Goal: Transaction & Acquisition: Purchase product/service

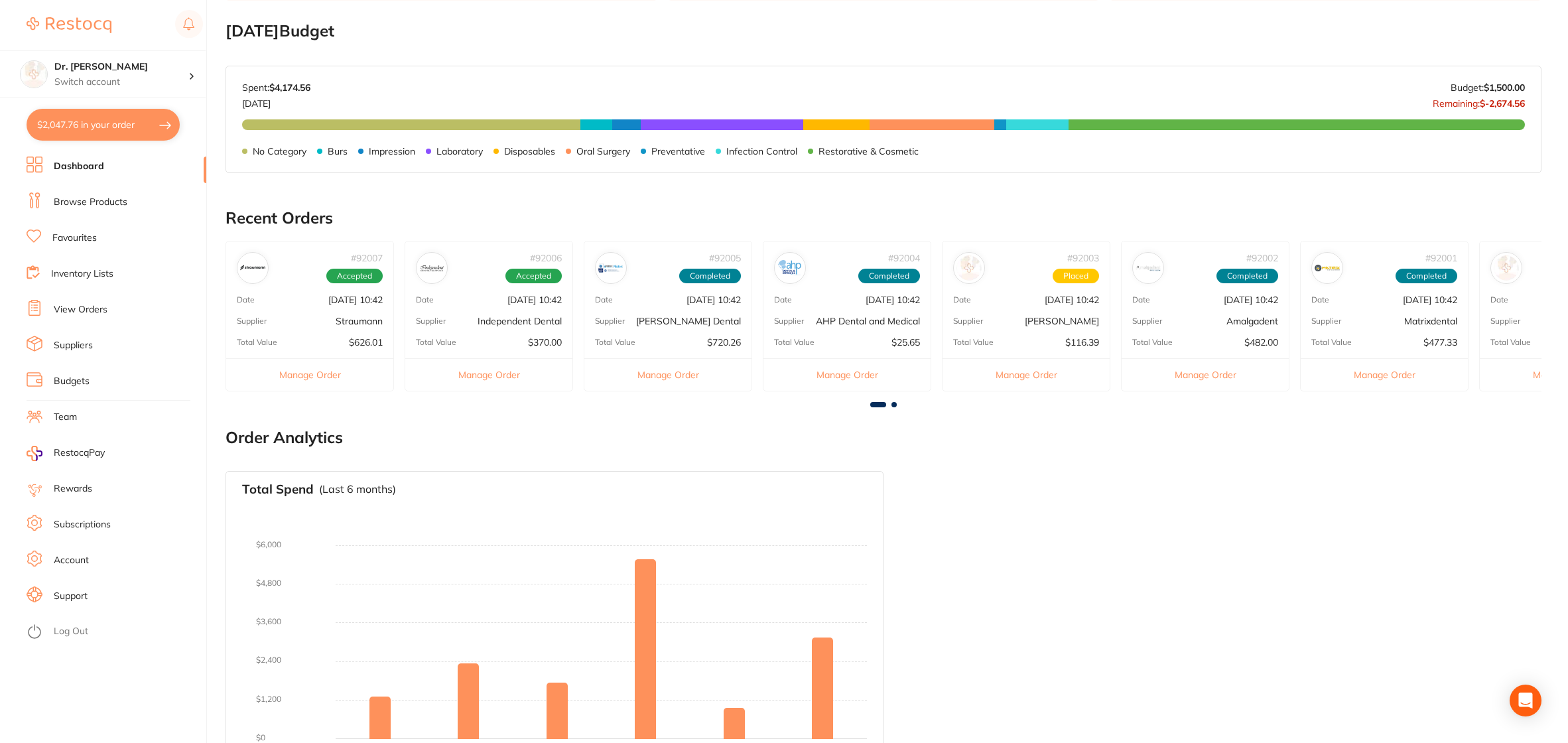
scroll to position [1543, 0]
click at [74, 199] on link "Browse Products" at bounding box center [91, 203] width 74 height 13
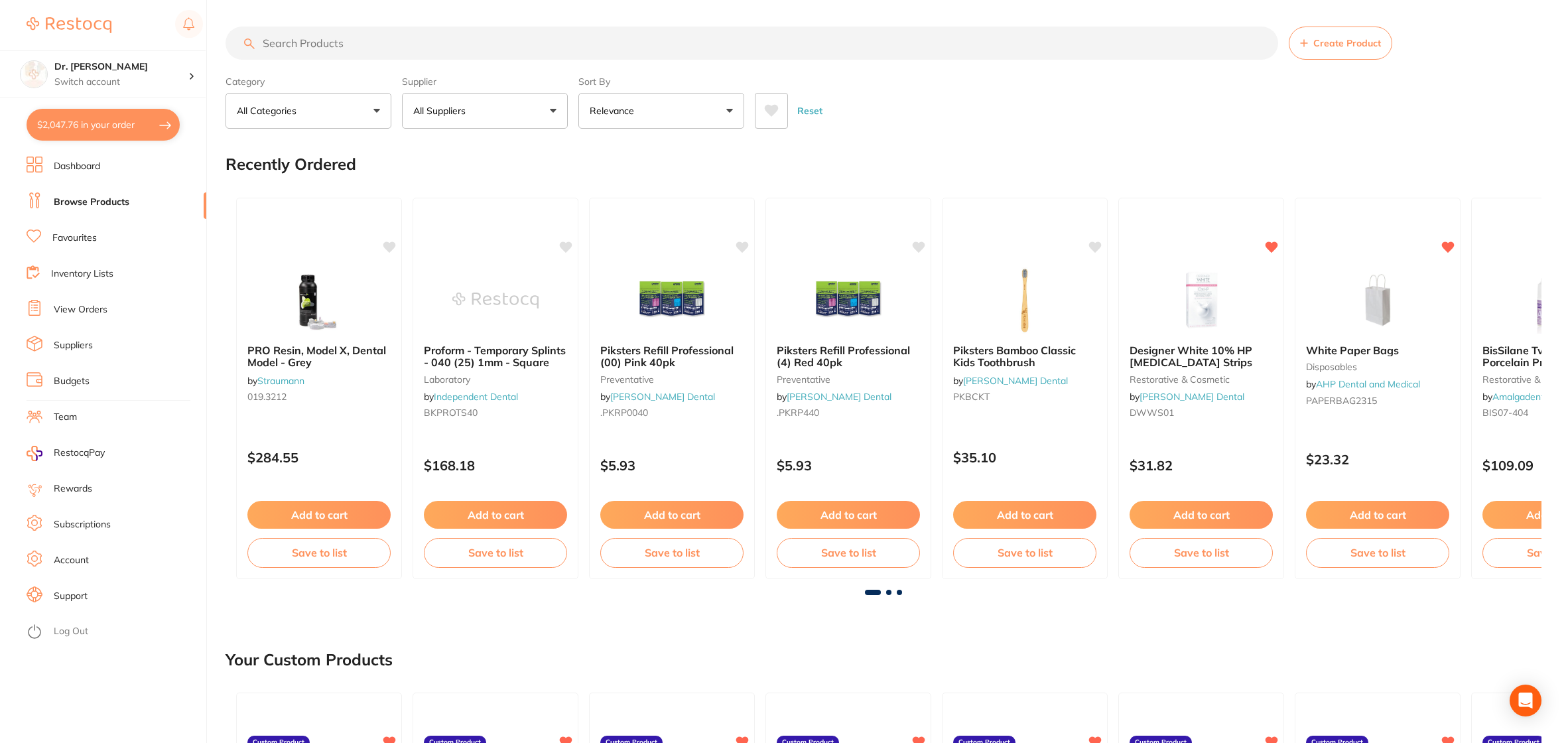
click at [372, 47] on input "search" at bounding box center [751, 43] width 1052 height 33
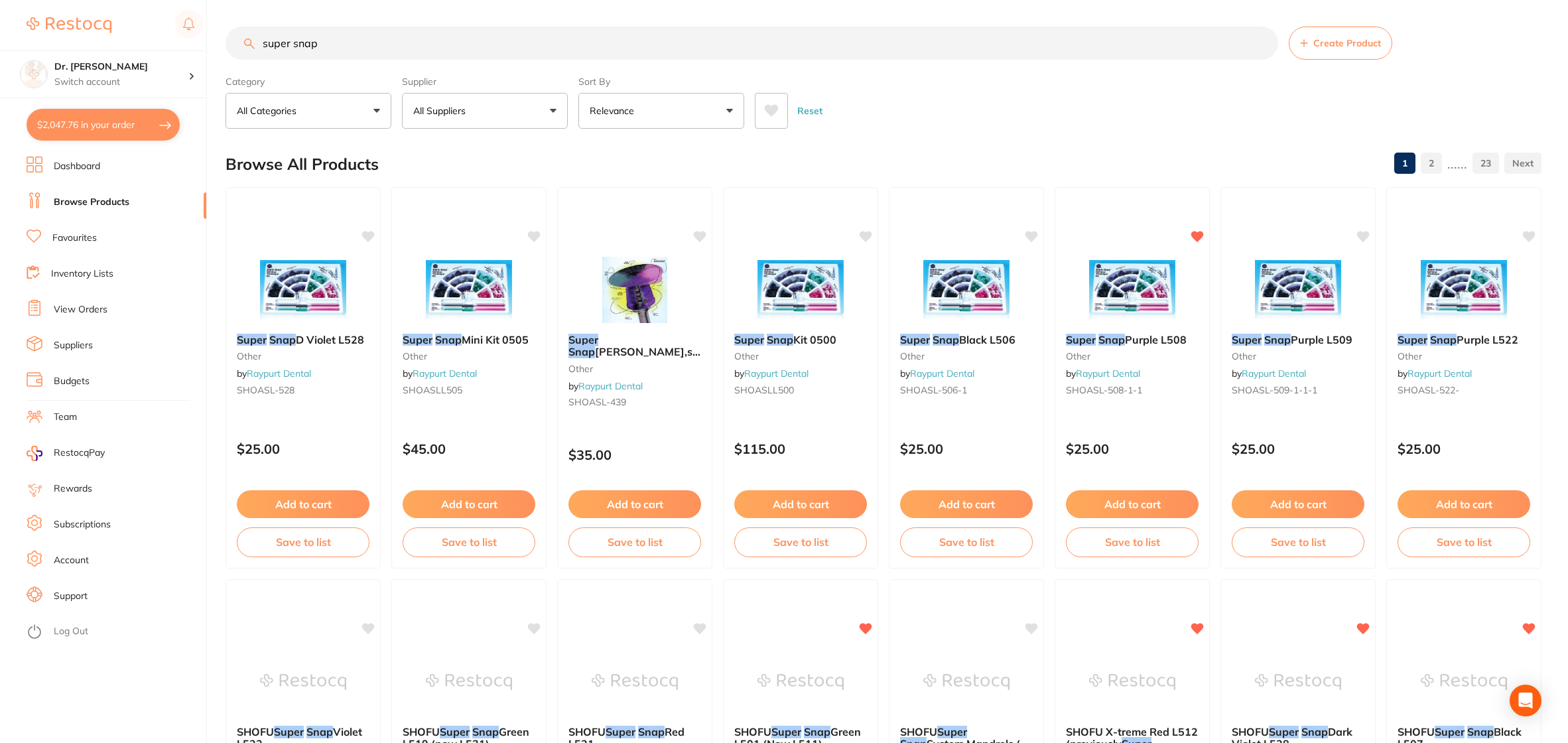
scroll to position [6, 0]
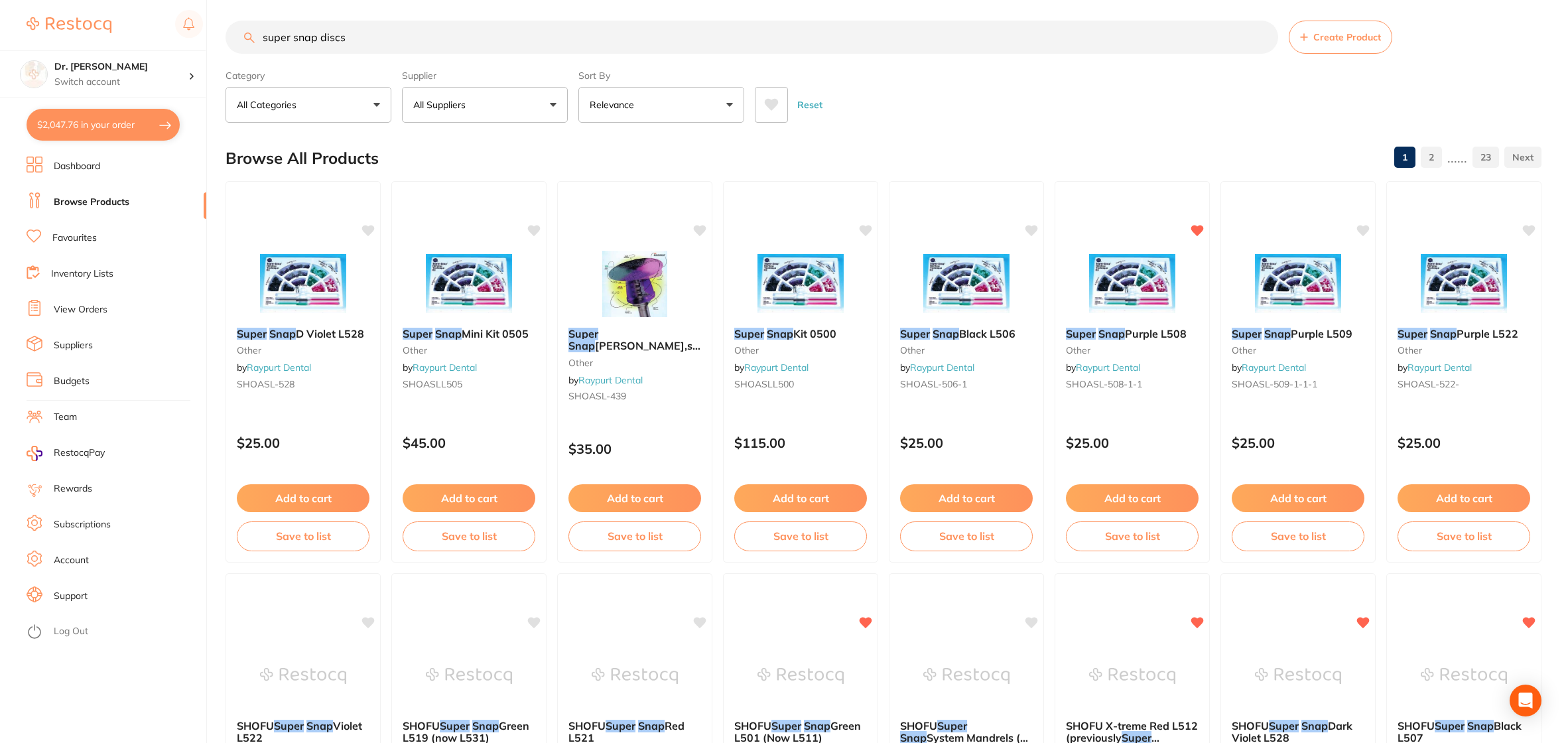
type input "super snap discs"
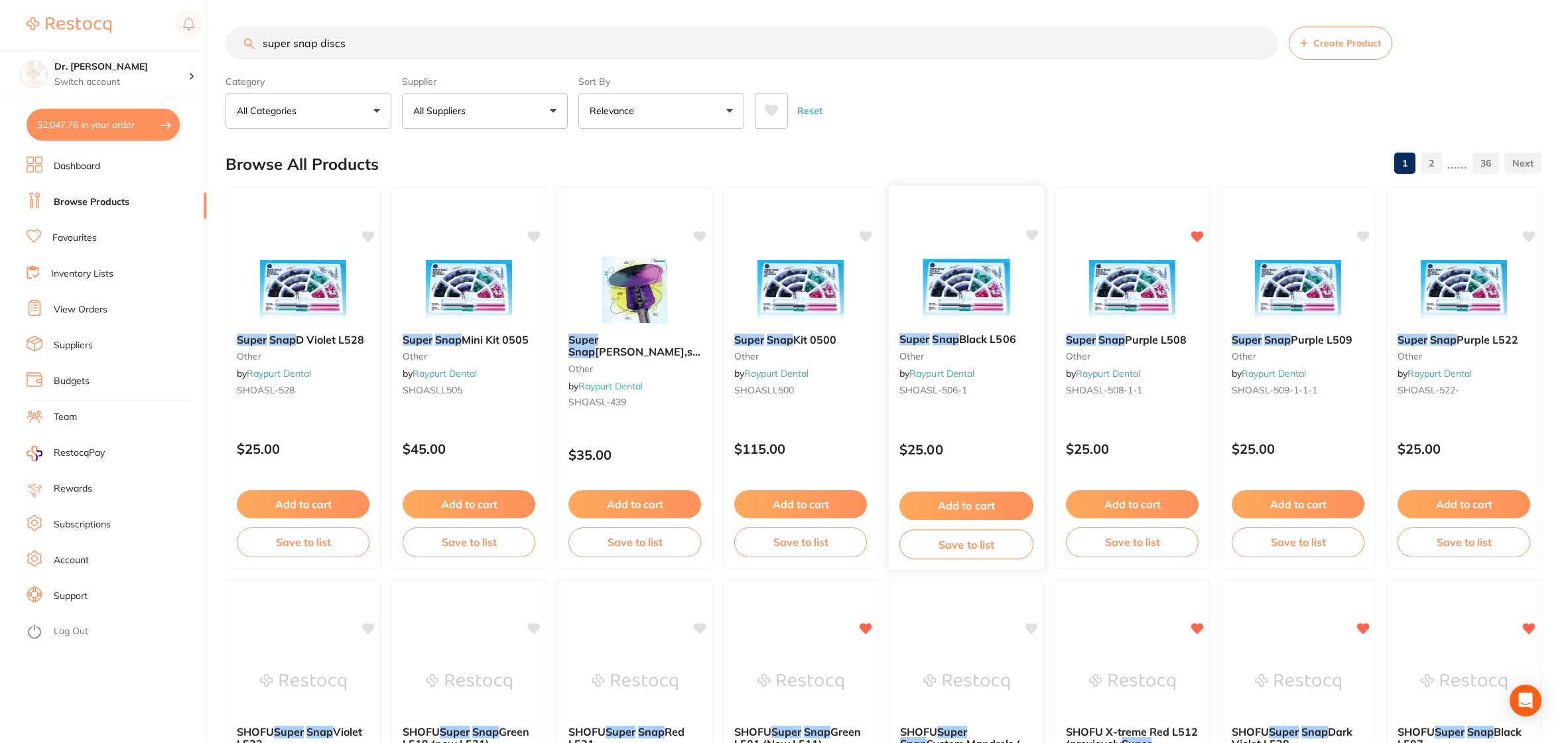
click at [1035, 240] on icon at bounding box center [1032, 235] width 13 height 13
click at [986, 248] on div "Super Snap Black L506 other by Raypurt Dental SHOASL-506-1 $25.00 Add to cart S…" at bounding box center [966, 378] width 157 height 385
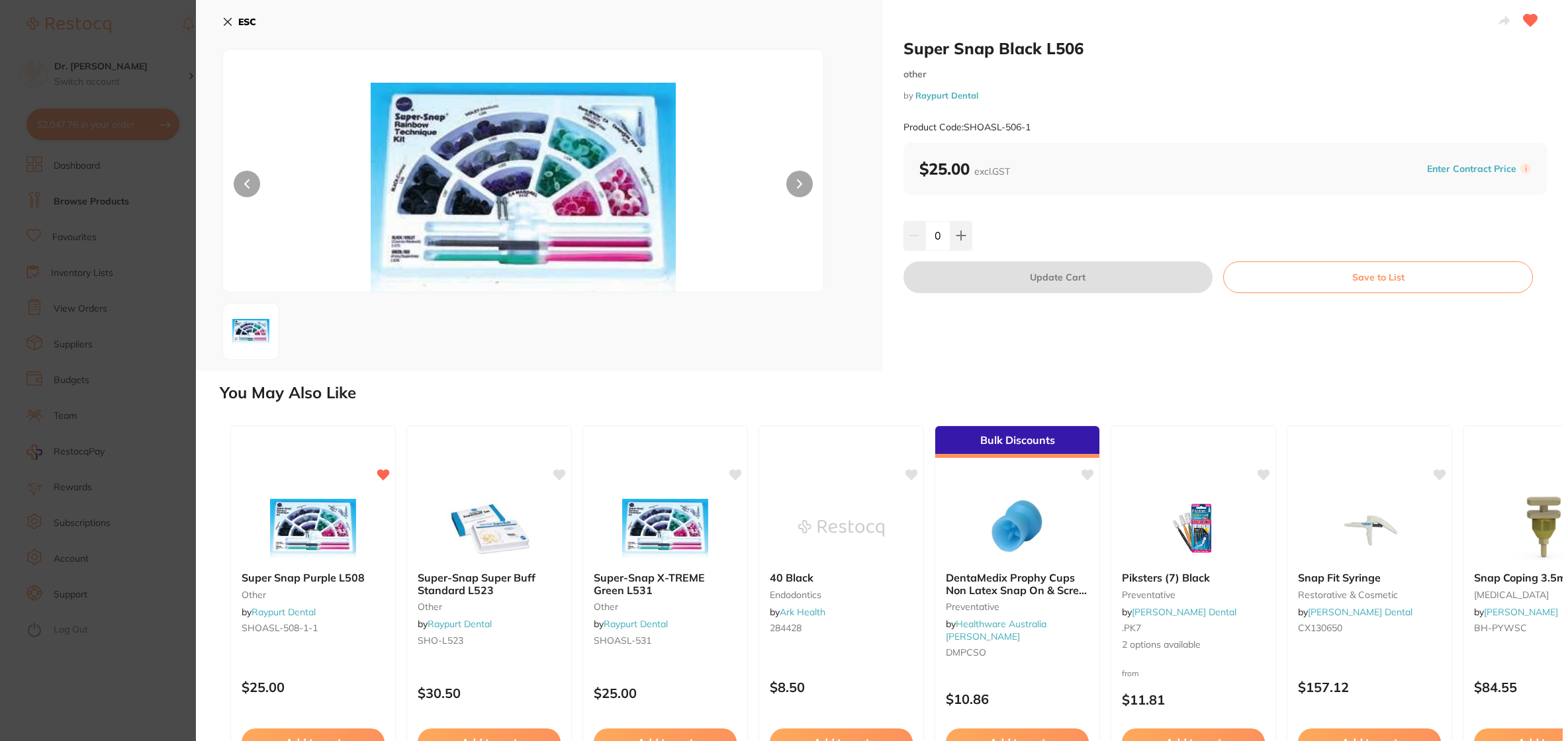
drag, startPoint x: 225, startPoint y: 19, endPoint x: 294, endPoint y: 55, distance: 77.8
click at [225, 19] on icon at bounding box center [228, 22] width 11 height 11
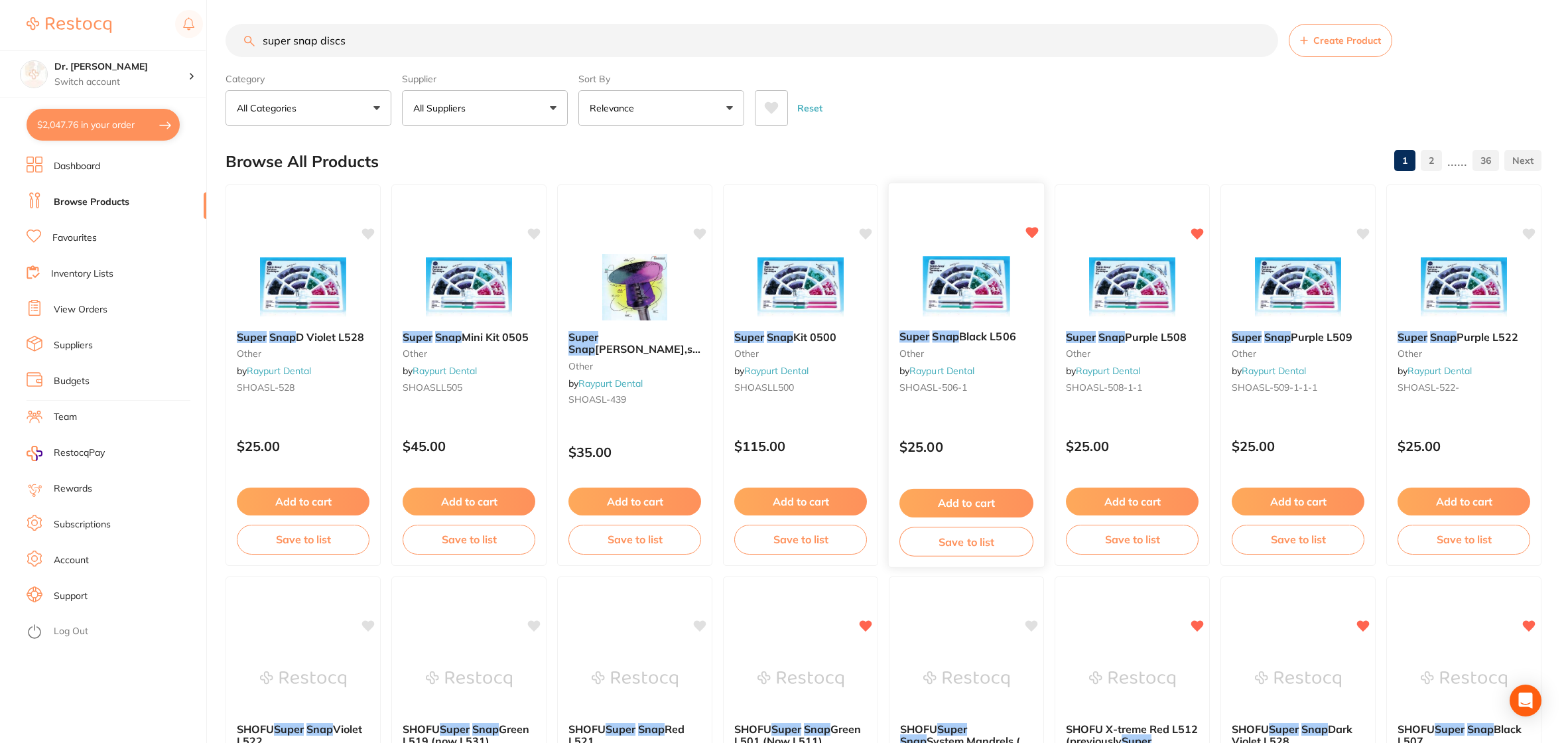
scroll to position [2, 0]
click at [1026, 232] on icon at bounding box center [1032, 233] width 13 height 11
click at [1033, 233] on icon at bounding box center [1032, 233] width 13 height 11
click at [973, 496] on button "Add to cart" at bounding box center [966, 504] width 134 height 29
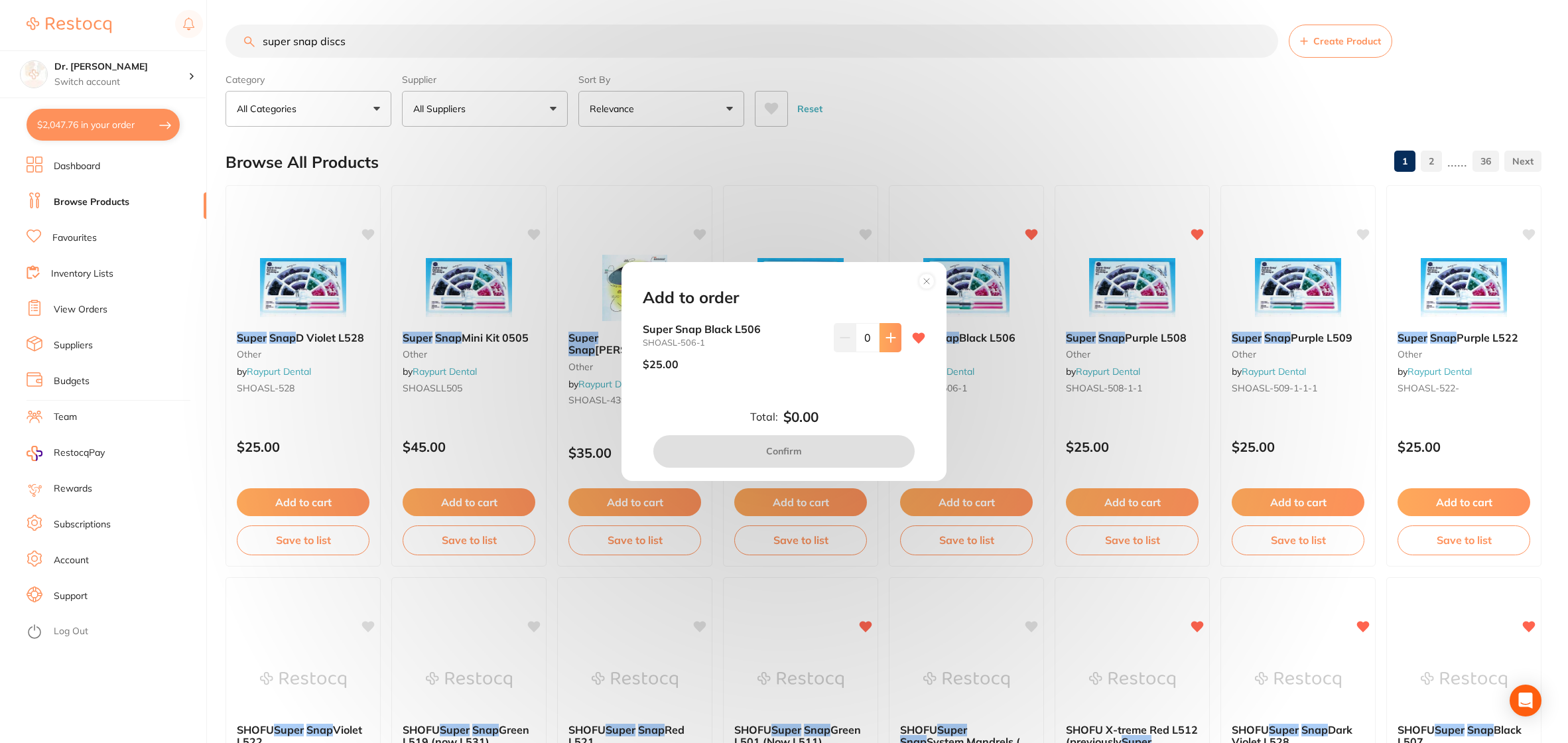
drag, startPoint x: 895, startPoint y: 339, endPoint x: 895, endPoint y: 349, distance: 10.0
click at [895, 339] on button at bounding box center [890, 338] width 22 height 29
type input "1"
click at [847, 460] on button "Confirm" at bounding box center [784, 451] width 261 height 32
checkbox input "false"
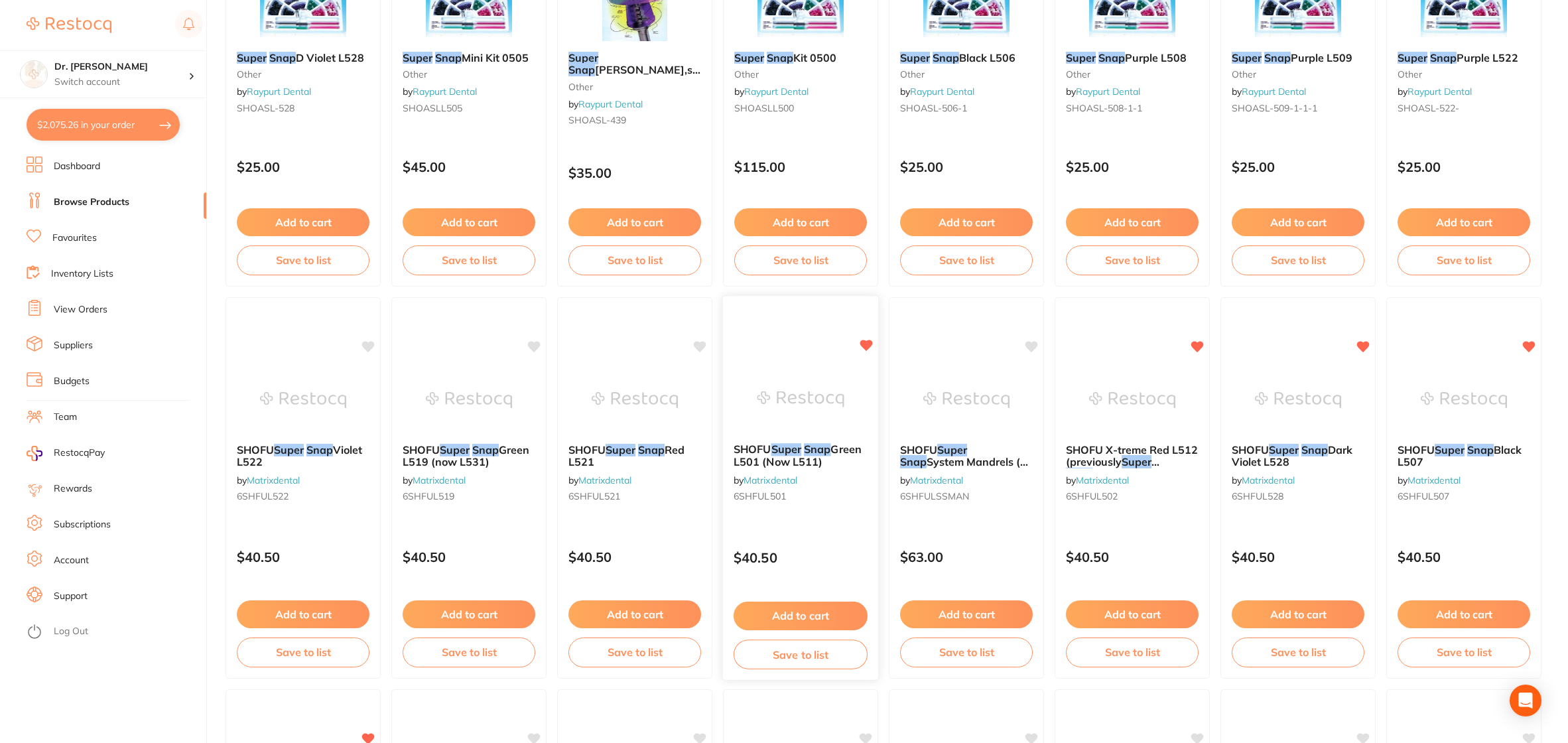
scroll to position [0, 0]
